Goal: Navigation & Orientation: Find specific page/section

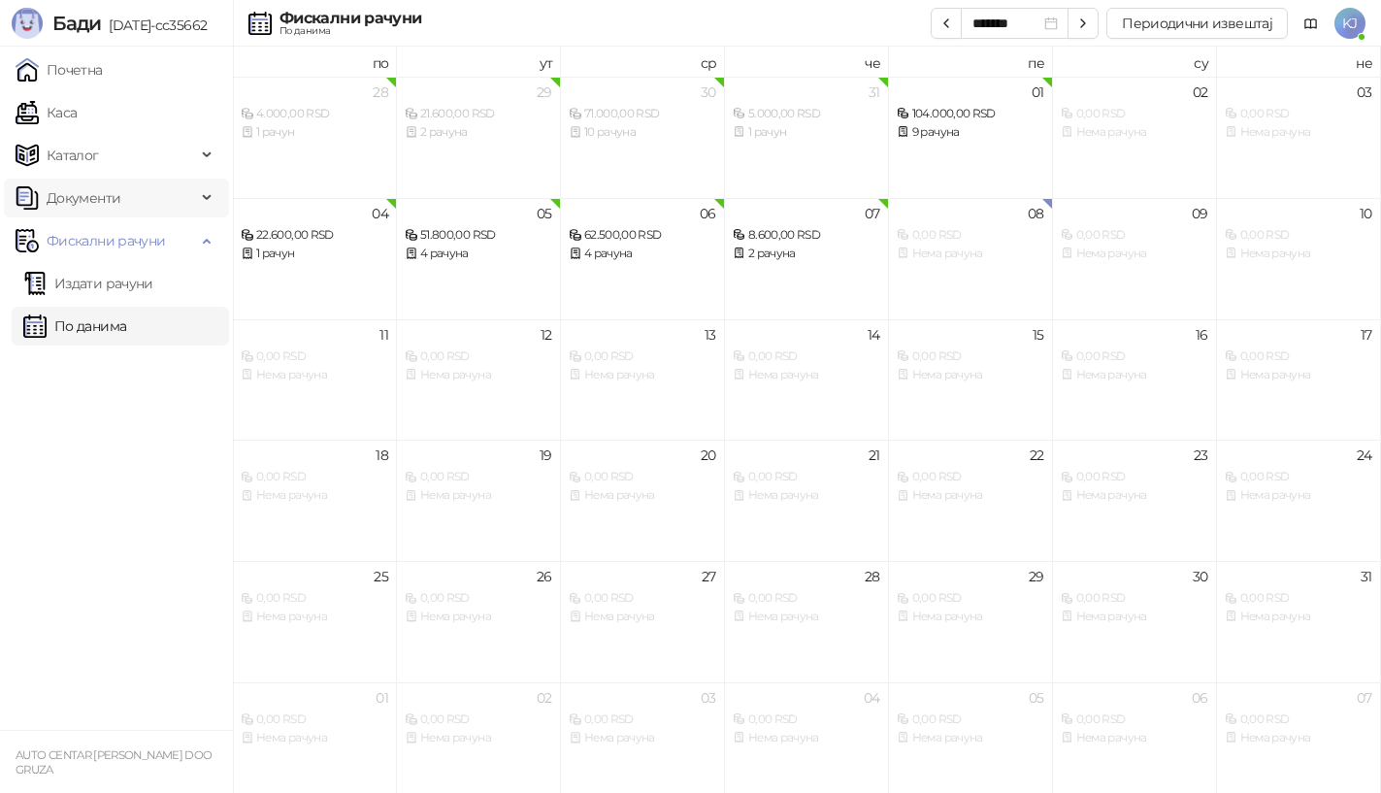
click at [98, 204] on span "Документи" at bounding box center [84, 198] width 74 height 39
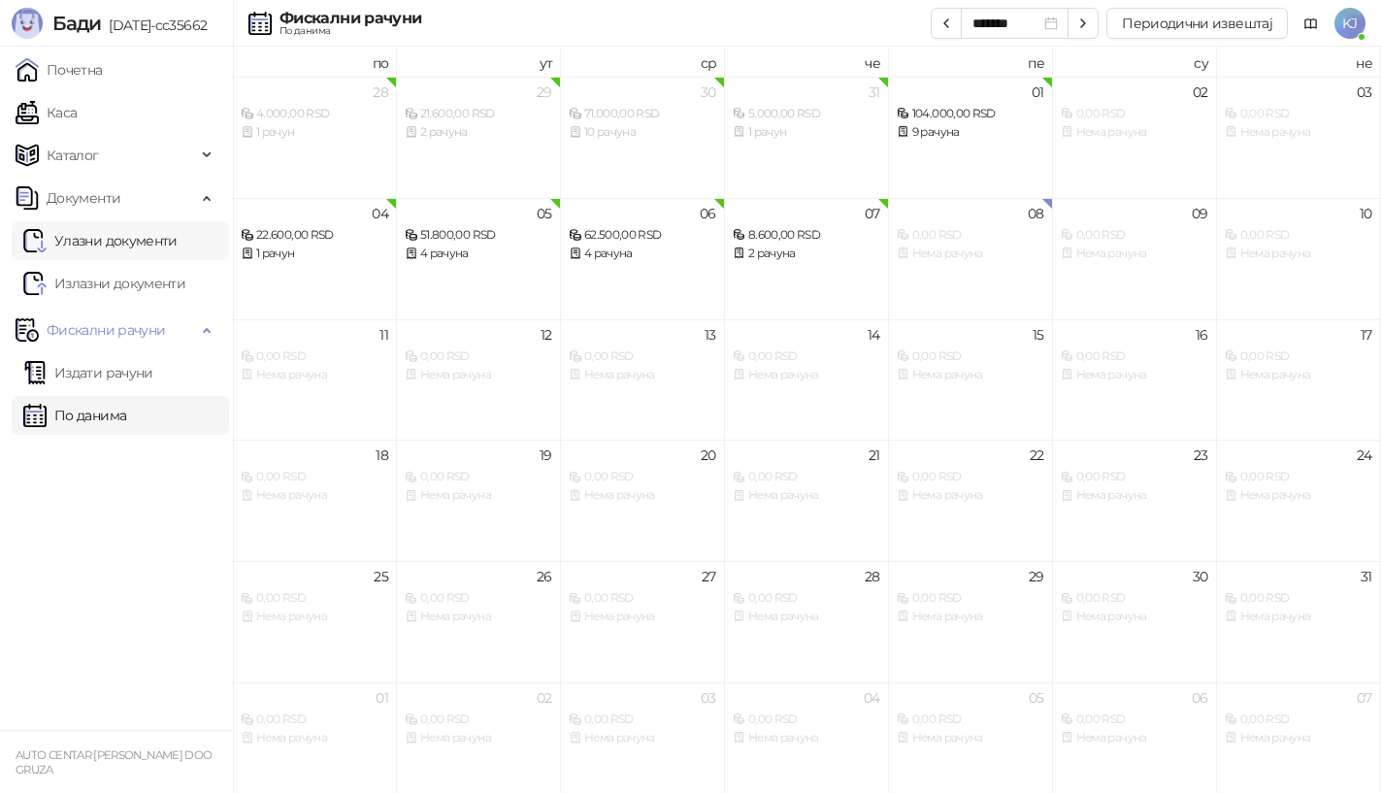
click at [178, 249] on link "Улазни документи" at bounding box center [100, 240] width 154 height 39
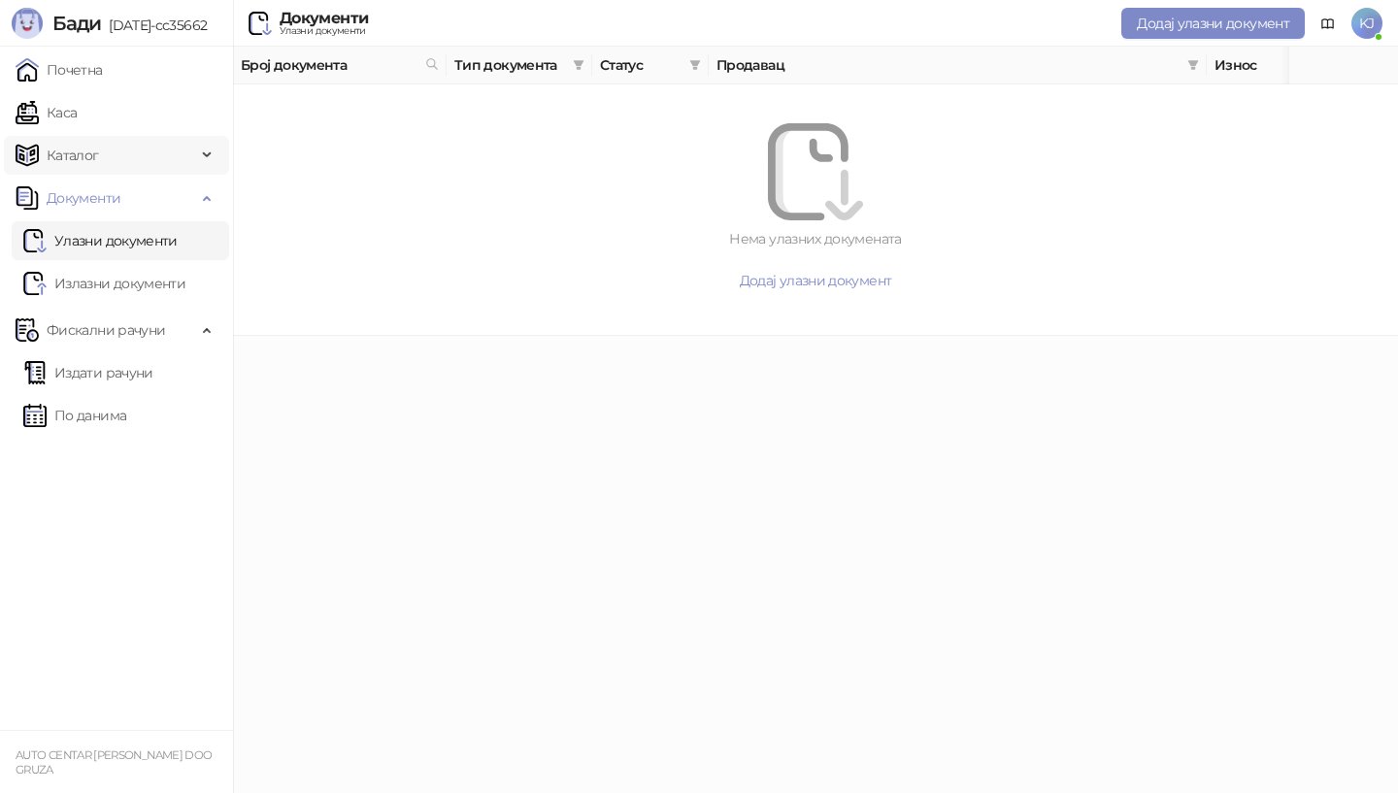
click at [140, 165] on span "Каталог" at bounding box center [106, 155] width 181 height 39
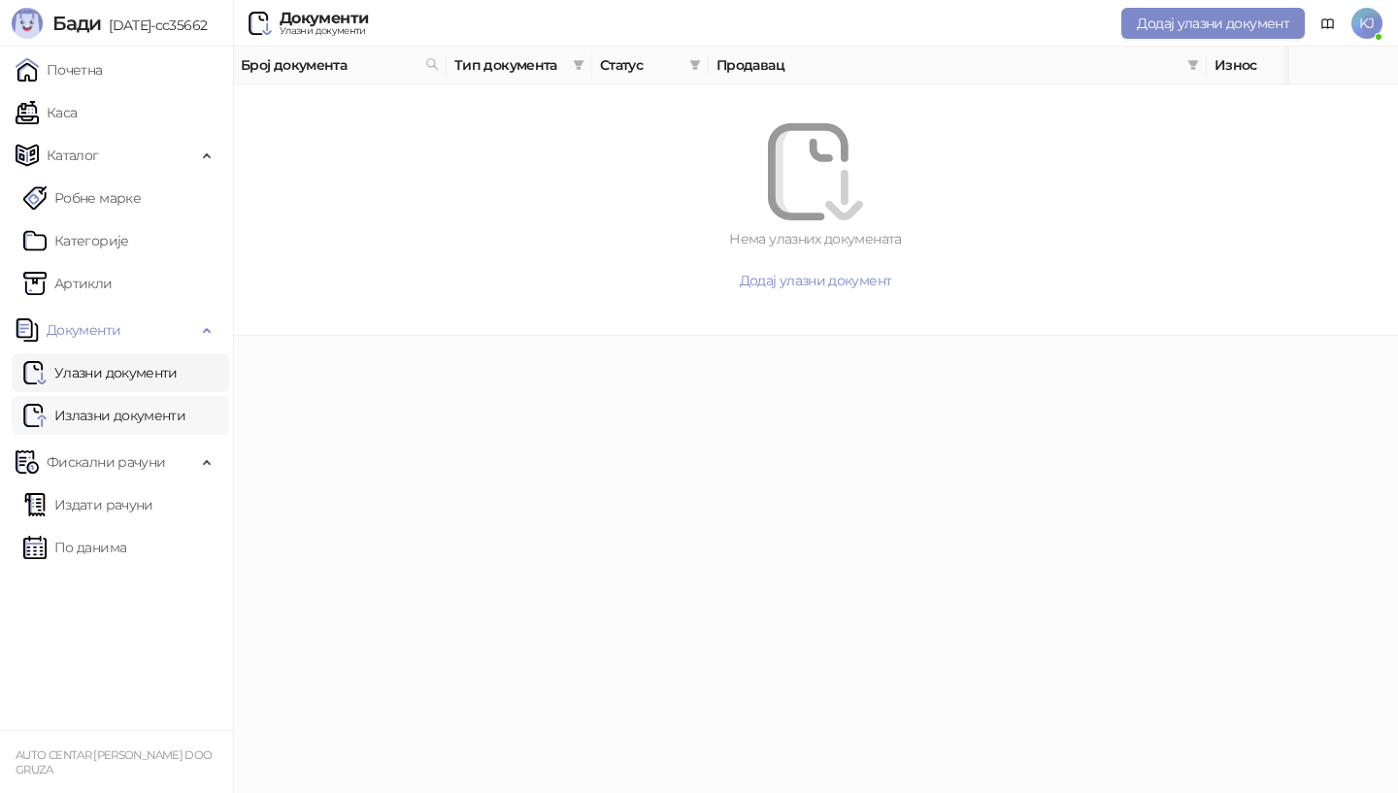
click at [75, 419] on link "Излазни документи" at bounding box center [104, 415] width 162 height 39
click at [124, 354] on link "Улазни документи" at bounding box center [100, 372] width 154 height 39
click at [125, 460] on span "Фискални рачуни" at bounding box center [106, 462] width 118 height 39
